Goal: Task Accomplishment & Management: Use online tool/utility

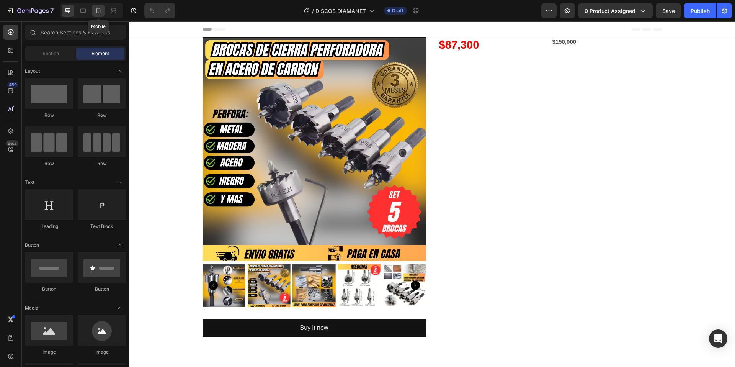
click at [100, 13] on icon at bounding box center [99, 11] width 8 height 8
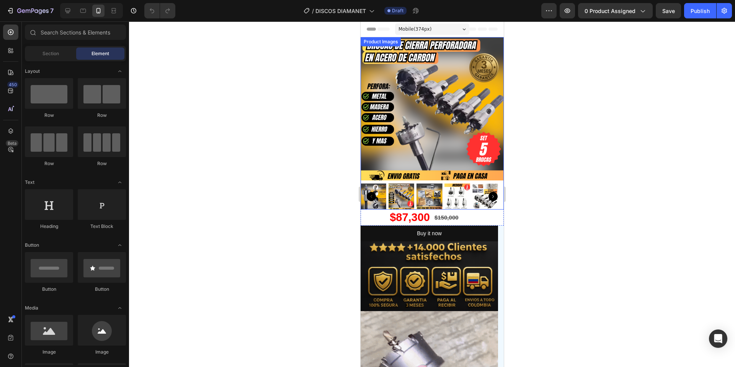
click at [430, 111] on img at bounding box center [431, 108] width 143 height 143
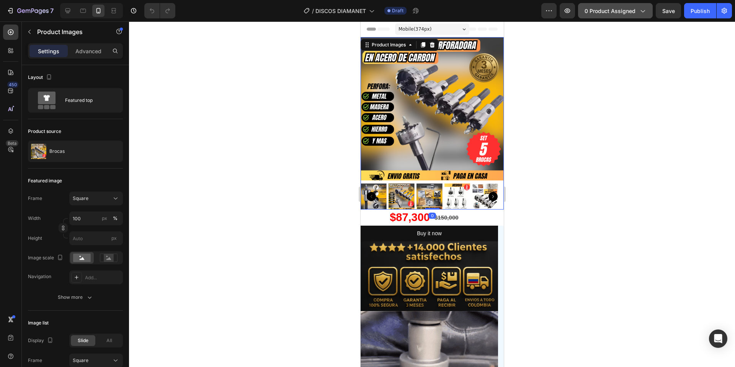
click at [627, 16] on button "0 product assigned" at bounding box center [615, 10] width 75 height 15
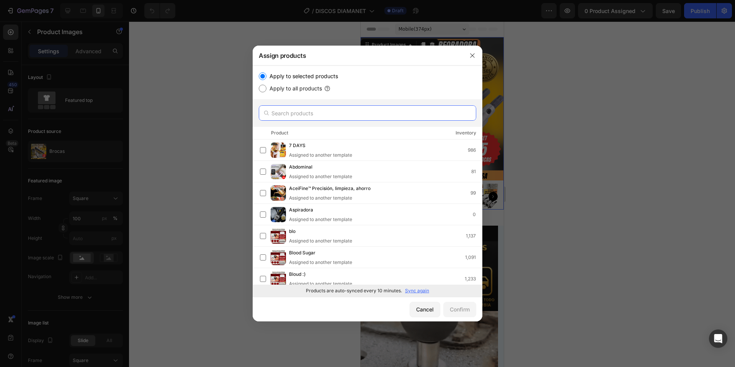
click at [355, 115] on input "text" at bounding box center [367, 112] width 217 height 15
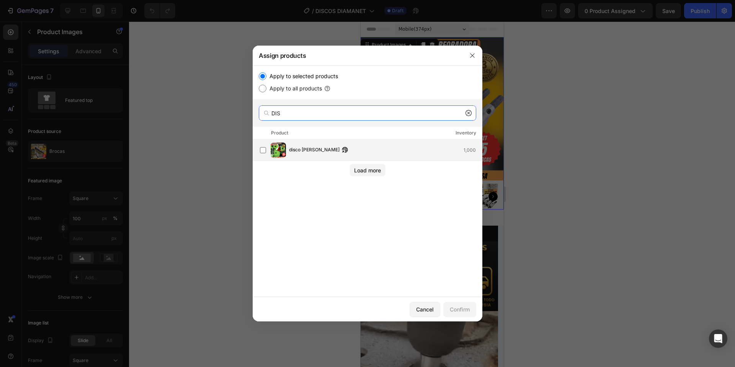
type input "DIS"
click at [377, 150] on div "disco [PERSON_NAME] 1,000" at bounding box center [385, 150] width 193 height 8
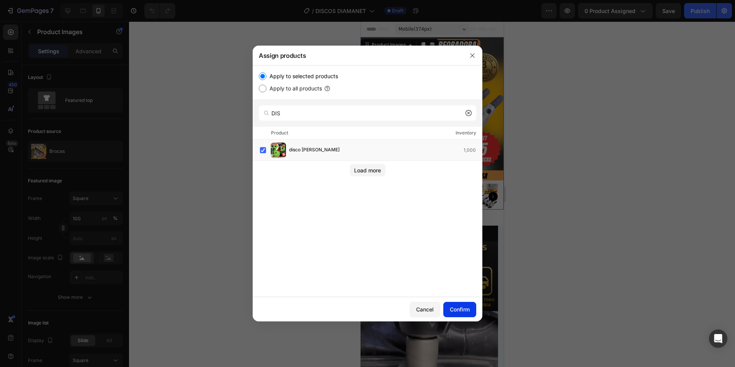
click at [464, 313] on button "Confirm" at bounding box center [459, 309] width 33 height 15
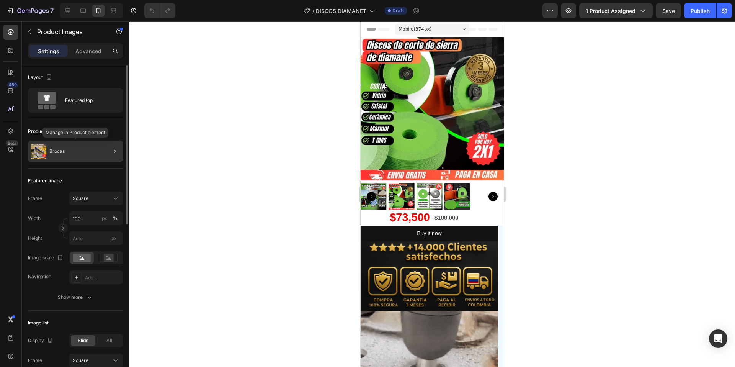
click at [73, 161] on div "Brocas" at bounding box center [75, 150] width 95 height 21
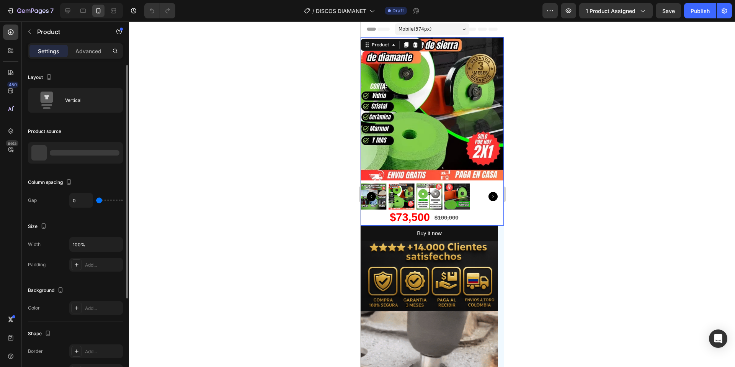
click at [75, 155] on div at bounding box center [75, 152] width 95 height 21
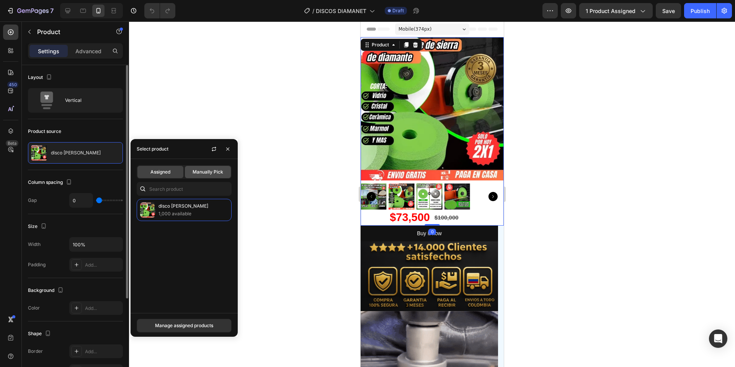
click at [222, 173] on span "Manually Pick" at bounding box center [207, 171] width 31 height 7
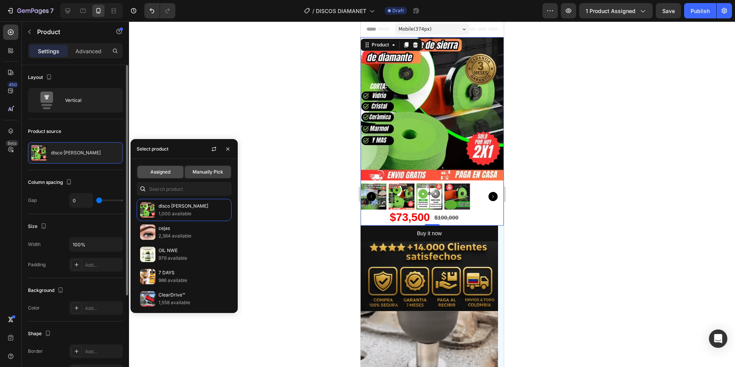
click at [166, 171] on span "Assigned" at bounding box center [160, 171] width 20 height 7
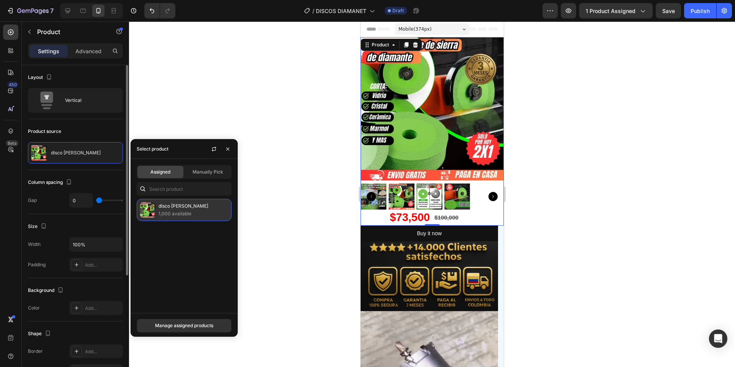
click at [205, 207] on p "disco [PERSON_NAME]" at bounding box center [193, 206] width 70 height 8
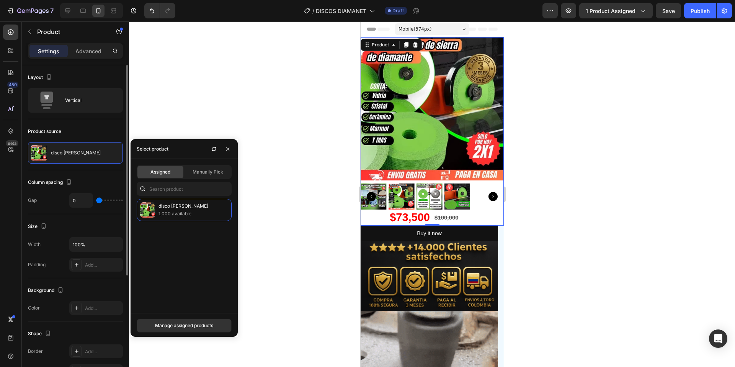
click at [298, 160] on div at bounding box center [432, 193] width 606 height 345
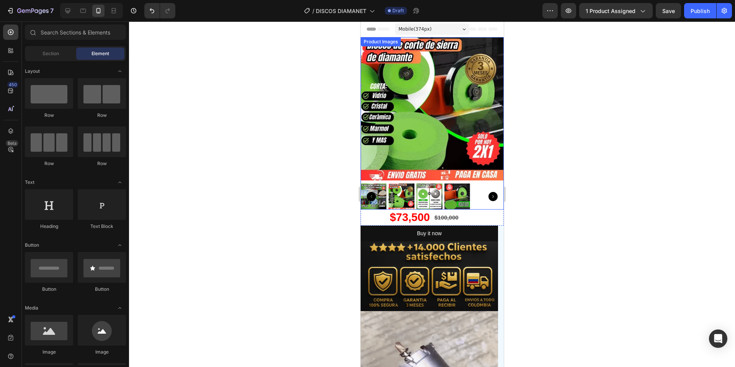
click at [371, 183] on img at bounding box center [373, 196] width 26 height 26
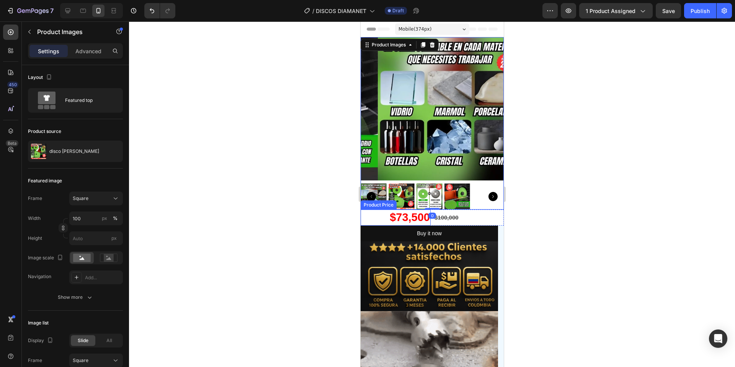
click at [404, 195] on img at bounding box center [401, 196] width 26 height 26
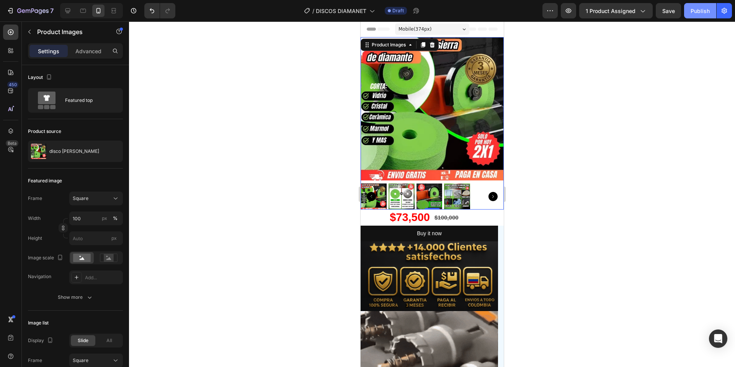
click at [701, 8] on div "Publish" at bounding box center [699, 11] width 19 height 8
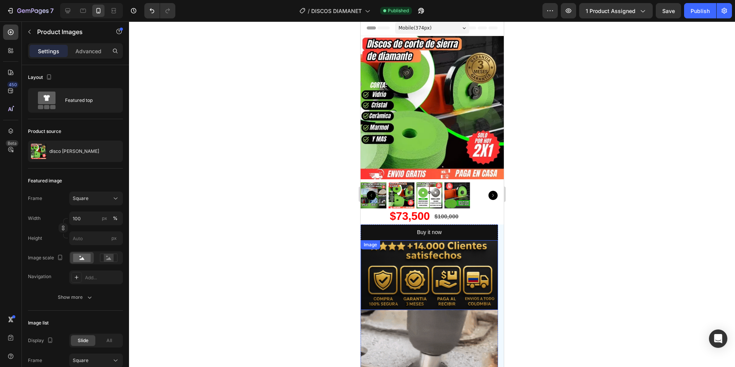
scroll to position [2, 0]
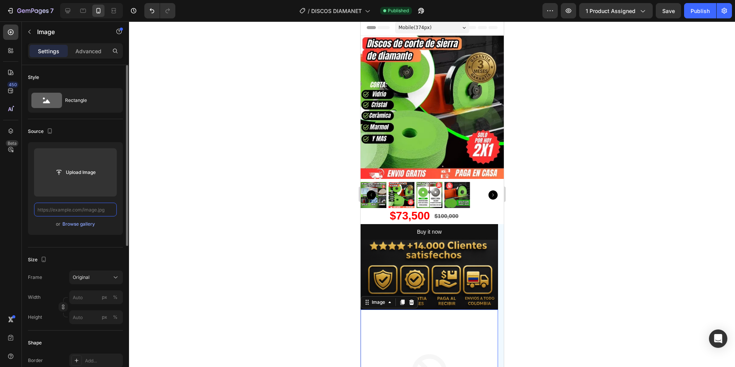
scroll to position [0, 0]
paste input "[URL][DOMAIN_NAME]"
type input "[URL][DOMAIN_NAME]"
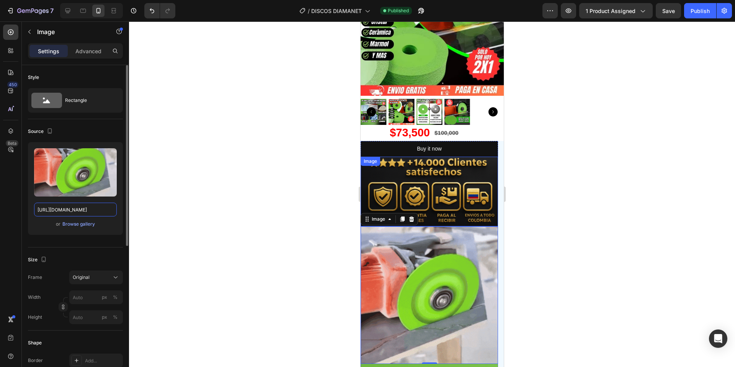
scroll to position [223, 0]
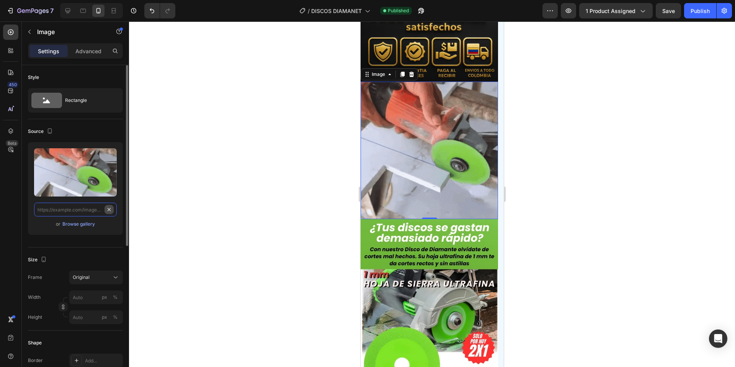
paste input "[URL][DOMAIN_NAME]"
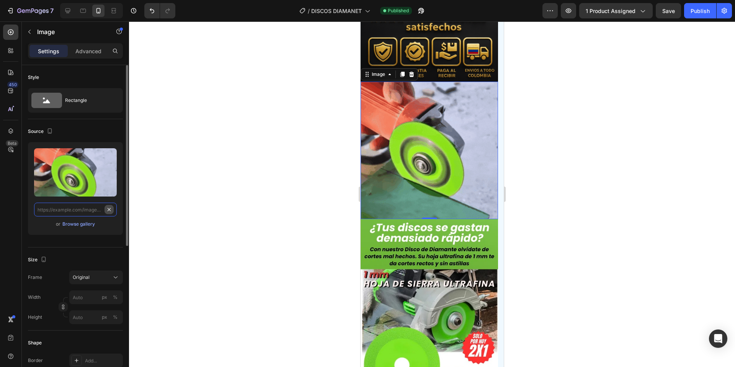
type input "[URL][DOMAIN_NAME]"
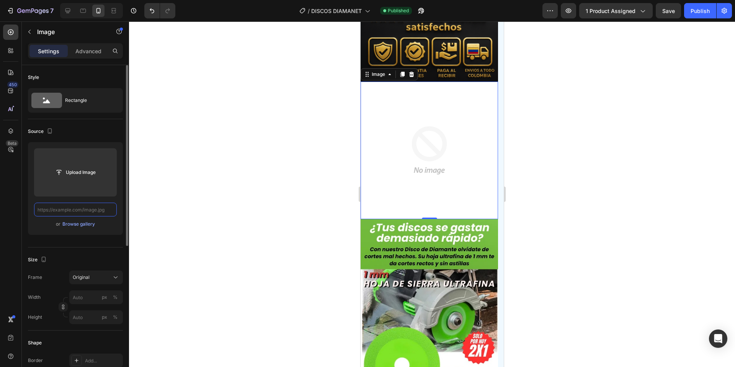
scroll to position [0, 0]
paste input "[URL][DOMAIN_NAME]"
type input "[URL][DOMAIN_NAME]"
click at [48, 211] on input "text" at bounding box center [75, 209] width 83 height 14
paste input "[URL][DOMAIN_NAME]"
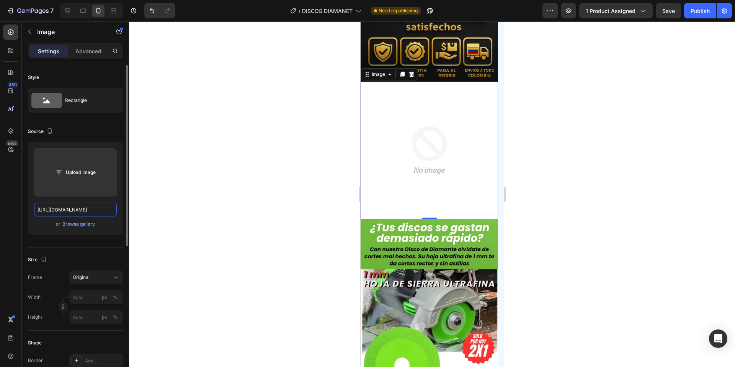
scroll to position [0, 397]
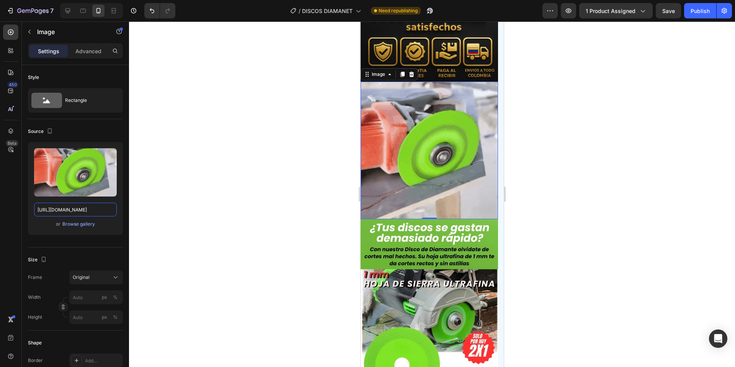
type input "[URL][DOMAIN_NAME]"
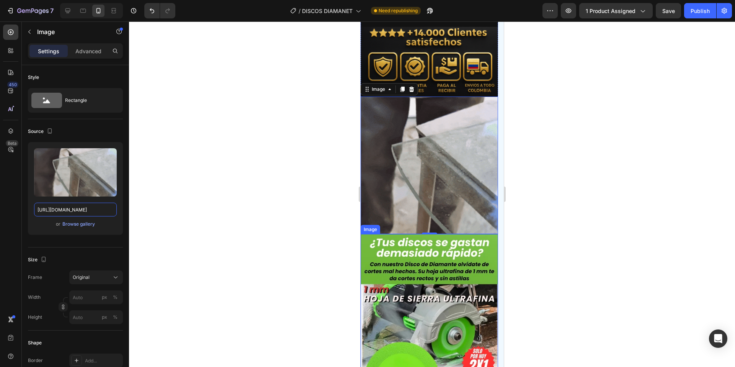
scroll to position [0, 0]
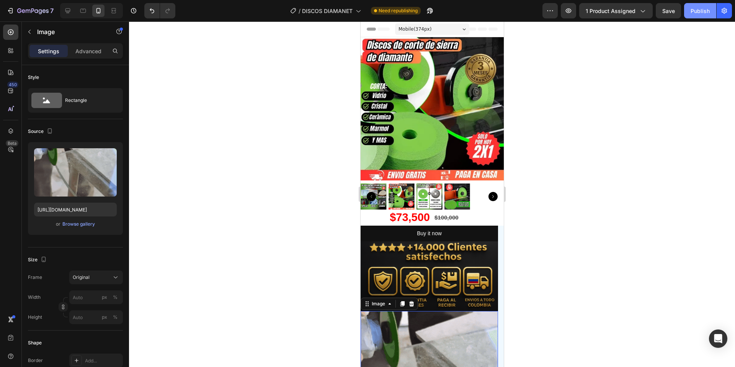
click at [705, 10] on div "Publish" at bounding box center [699, 11] width 19 height 8
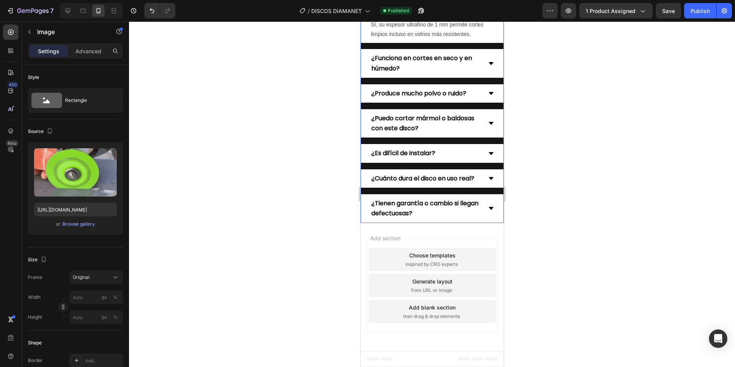
scroll to position [2052, 0]
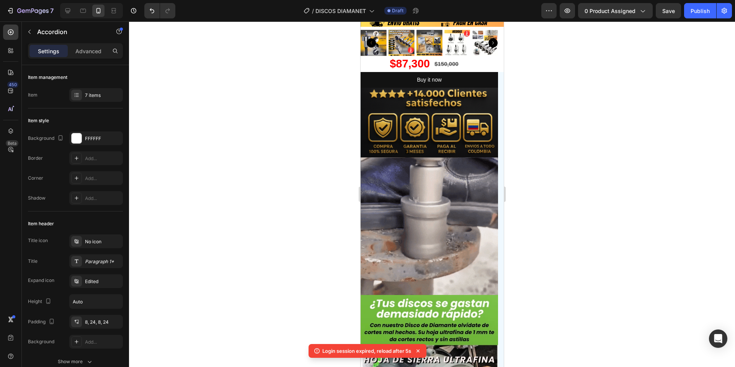
scroll to position [153, 0]
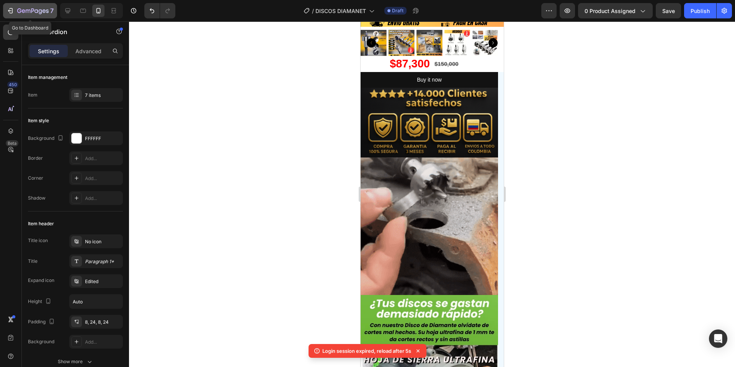
click at [32, 5] on button "7" at bounding box center [30, 10] width 54 height 15
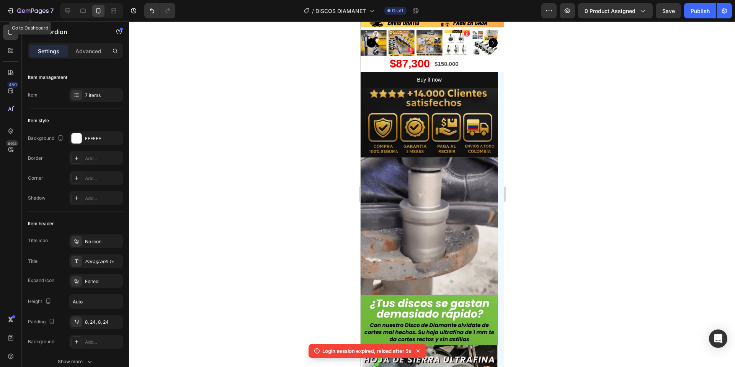
click at [36, 3] on div "7 Go to Dashboard Version history / DISCOS DIAMANET Draft Preview 0 product ass…" at bounding box center [367, 11] width 735 height 22
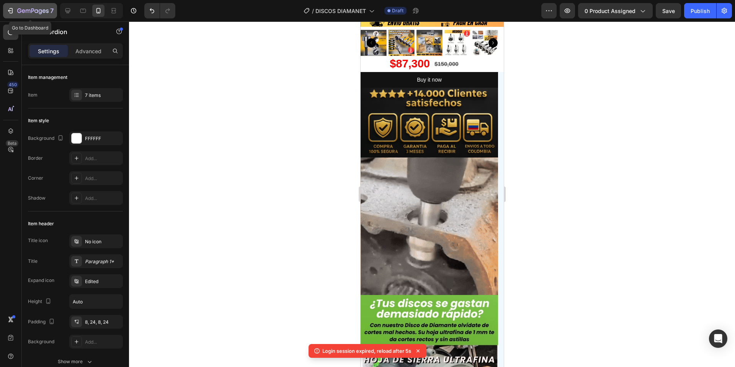
click at [54, 10] on button "7" at bounding box center [30, 10] width 54 height 15
